Goal: Browse casually

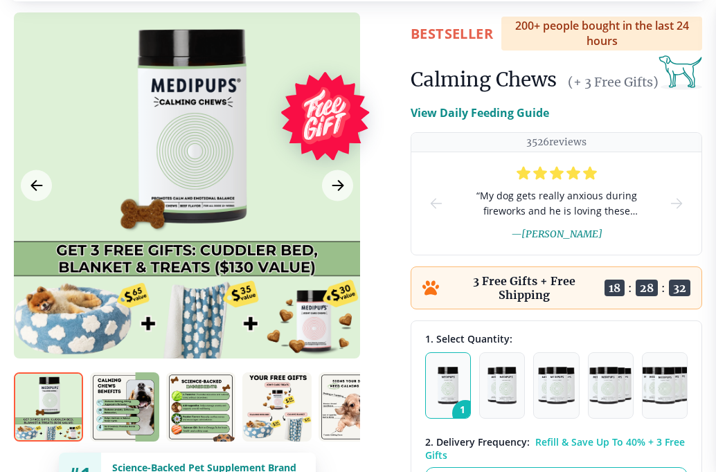
scroll to position [107, 0]
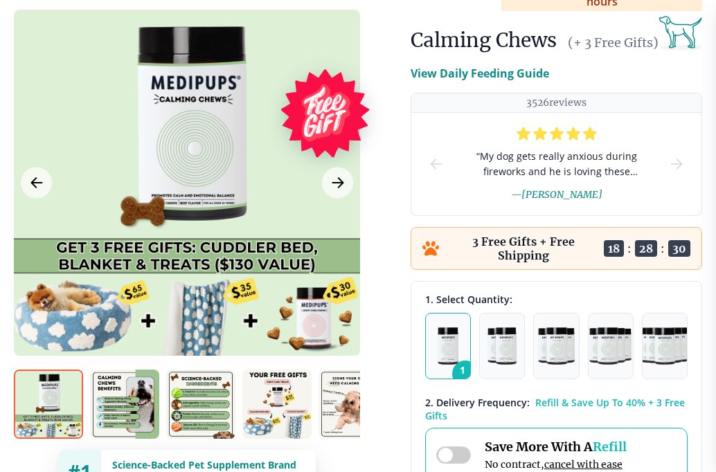
click at [450, 339] on img "button" at bounding box center [448, 346] width 21 height 37
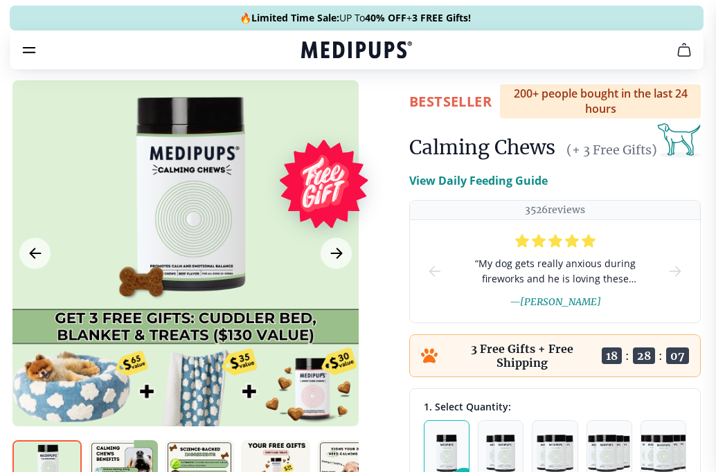
scroll to position [0, 1]
click at [336, 254] on icon "Next Image" at bounding box center [336, 254] width 10 height 10
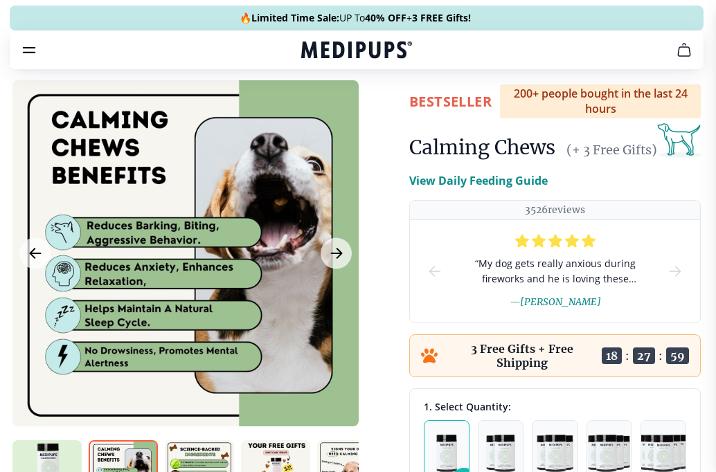
click at [355, 285] on div at bounding box center [185, 253] width 346 height 346
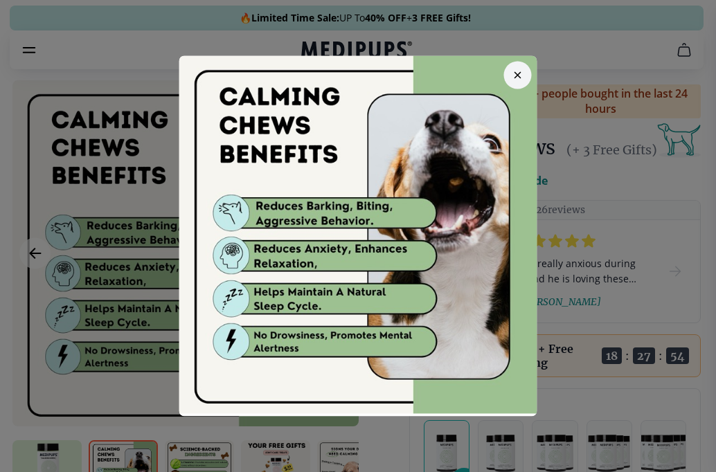
click at [515, 73] on icon "button" at bounding box center [518, 75] width 6 height 6
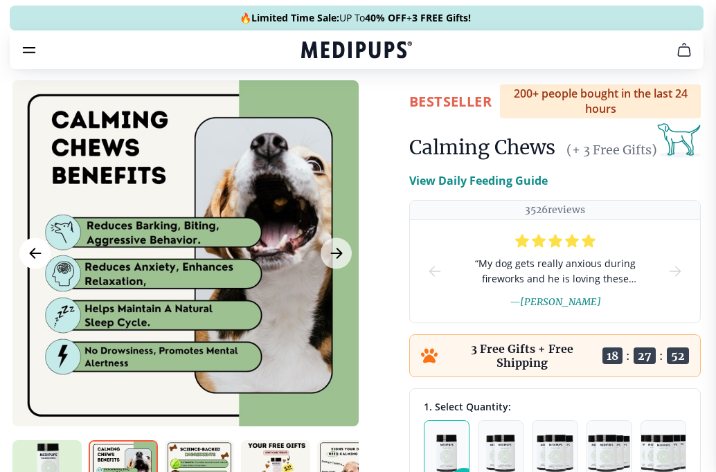
click at [39, 254] on icon "Previous Image" at bounding box center [35, 254] width 10 height 10
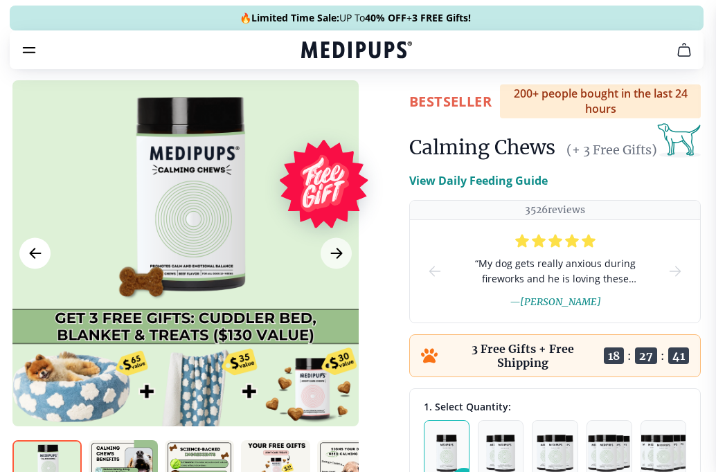
click at [39, 254] on icon "Previous Image" at bounding box center [35, 254] width 10 height 10
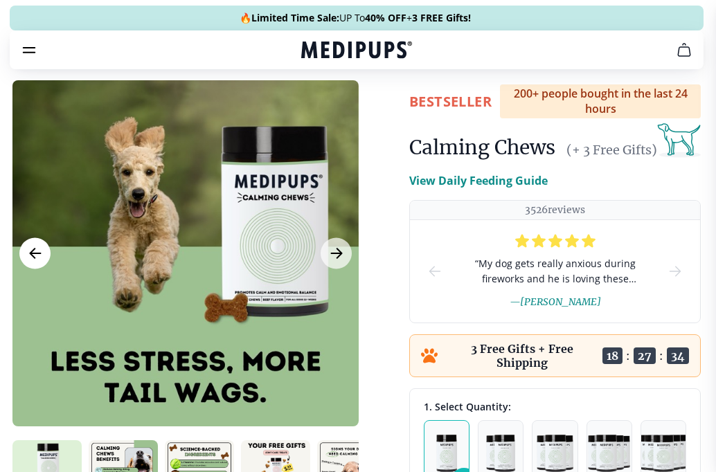
click at [35, 250] on icon "Previous Image" at bounding box center [35, 253] width 17 height 17
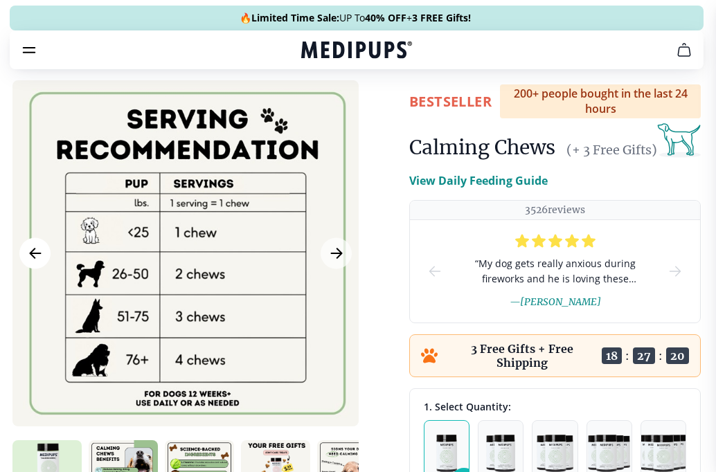
click at [35, 250] on icon "Previous Image" at bounding box center [35, 253] width 17 height 17
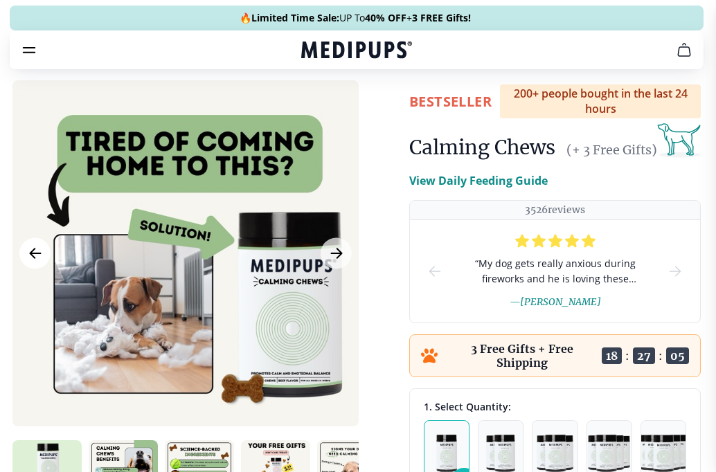
click at [33, 252] on icon "Previous Image" at bounding box center [35, 253] width 17 height 17
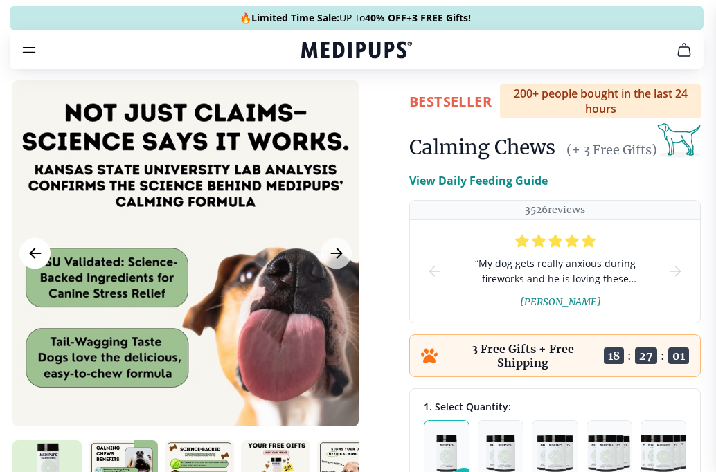
click at [33, 252] on icon "Previous Image" at bounding box center [35, 253] width 17 height 17
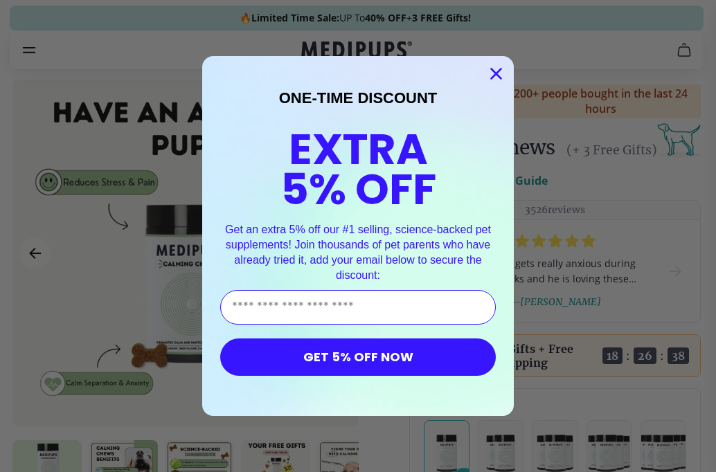
click at [495, 73] on circle "Close dialog" at bounding box center [496, 73] width 23 height 23
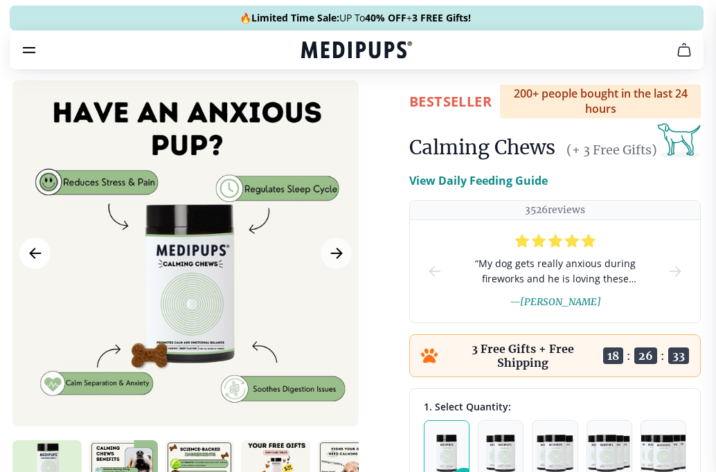
click at [33, 253] on icon "Previous Image" at bounding box center [35, 254] width 10 height 10
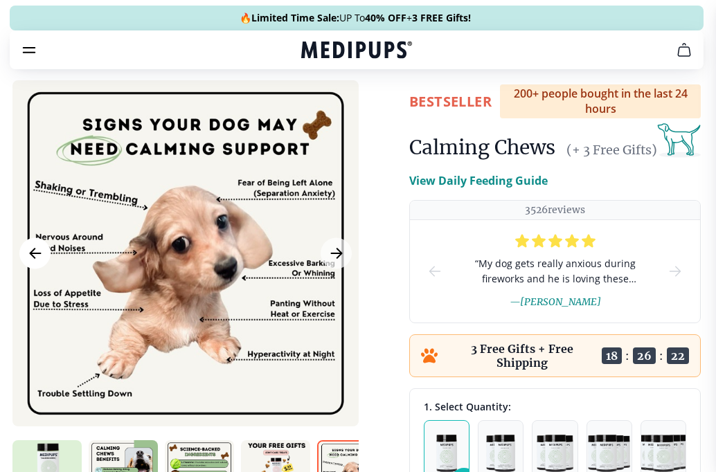
click at [33, 253] on icon "Previous Image" at bounding box center [35, 254] width 10 height 10
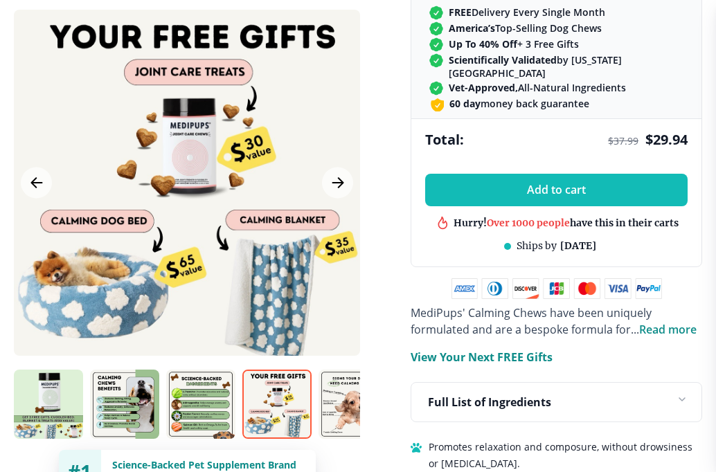
scroll to position [754, 0]
